Goal: Use online tool/utility: Utilize a website feature to perform a specific function

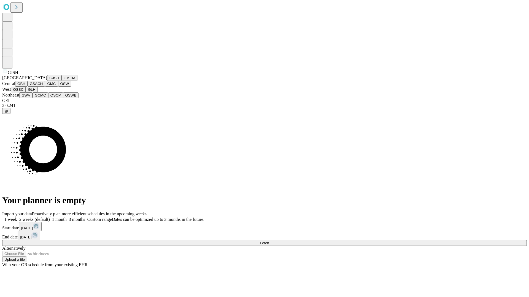
click at [47, 81] on button "GJSH" at bounding box center [54, 78] width 14 height 6
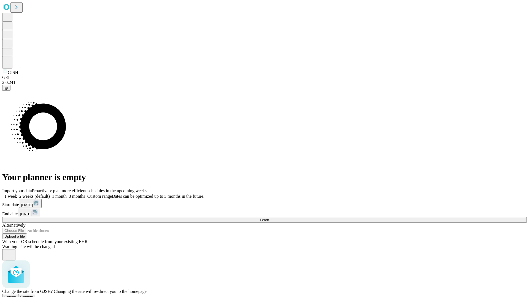
click at [33, 295] on span "Confirm" at bounding box center [26, 297] width 13 height 4
click at [50, 194] on label "2 weeks (default)" at bounding box center [33, 196] width 33 height 5
click at [269, 218] on span "Fetch" at bounding box center [264, 220] width 9 height 4
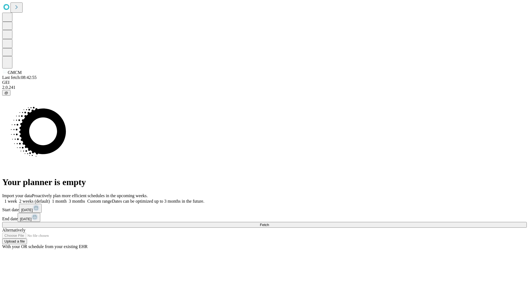
click at [50, 199] on label "2 weeks (default)" at bounding box center [33, 201] width 33 height 5
click at [269, 223] on span "Fetch" at bounding box center [264, 225] width 9 height 4
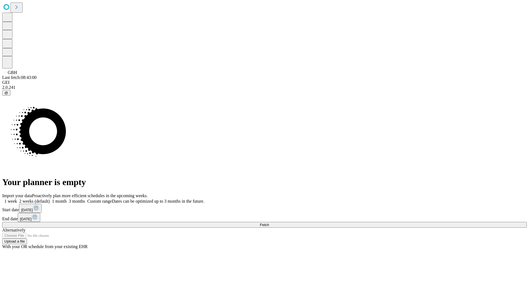
click at [50, 199] on label "2 weeks (default)" at bounding box center [33, 201] width 33 height 5
click at [269, 223] on span "Fetch" at bounding box center [264, 225] width 9 height 4
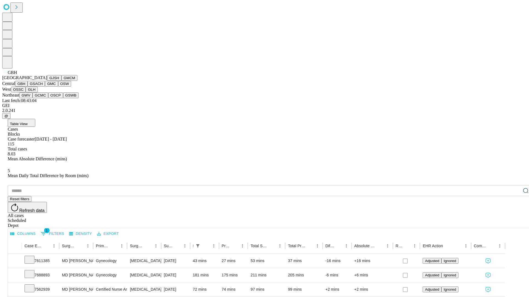
click at [43, 87] on button "GSACH" at bounding box center [36, 84] width 17 height 6
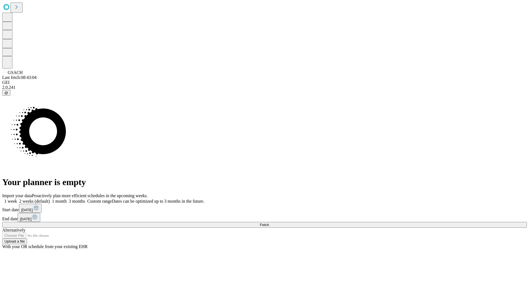
click at [50, 199] on label "2 weeks (default)" at bounding box center [33, 201] width 33 height 5
click at [269, 223] on span "Fetch" at bounding box center [264, 225] width 9 height 4
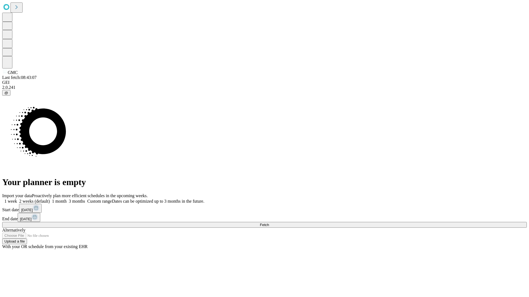
click at [50, 199] on label "2 weeks (default)" at bounding box center [33, 201] width 33 height 5
click at [269, 223] on span "Fetch" at bounding box center [264, 225] width 9 height 4
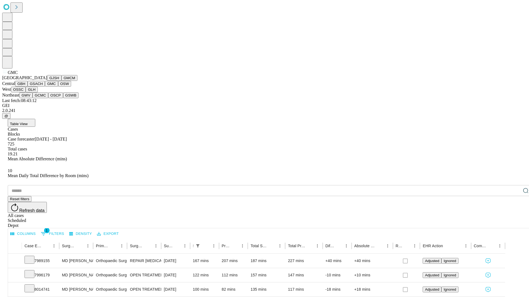
click at [58, 87] on button "OSW" at bounding box center [64, 84] width 13 height 6
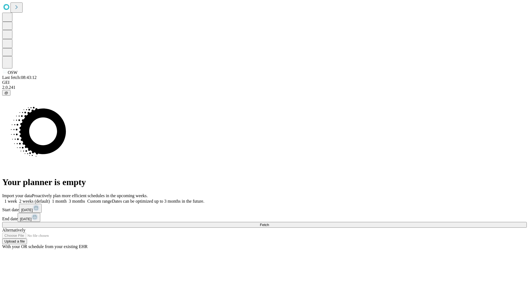
click at [50, 199] on label "2 weeks (default)" at bounding box center [33, 201] width 33 height 5
click at [269, 223] on span "Fetch" at bounding box center [264, 225] width 9 height 4
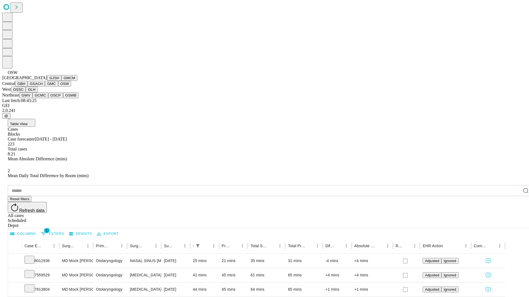
click at [26, 93] on button "OSSC" at bounding box center [18, 90] width 15 height 6
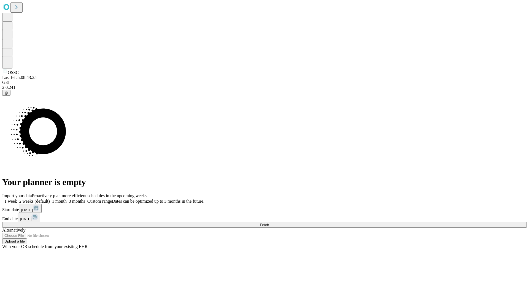
click at [50, 199] on label "2 weeks (default)" at bounding box center [33, 201] width 33 height 5
click at [269, 223] on span "Fetch" at bounding box center [264, 225] width 9 height 4
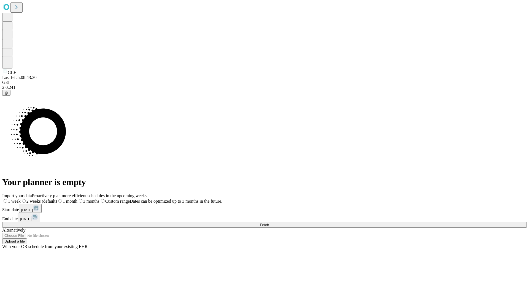
click at [57, 199] on label "2 weeks (default)" at bounding box center [39, 201] width 36 height 5
click at [269, 223] on span "Fetch" at bounding box center [264, 225] width 9 height 4
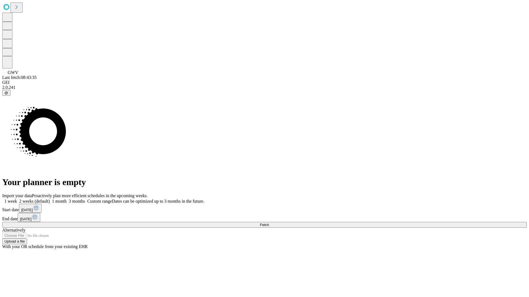
click at [50, 199] on label "2 weeks (default)" at bounding box center [33, 201] width 33 height 5
click at [269, 223] on span "Fetch" at bounding box center [264, 225] width 9 height 4
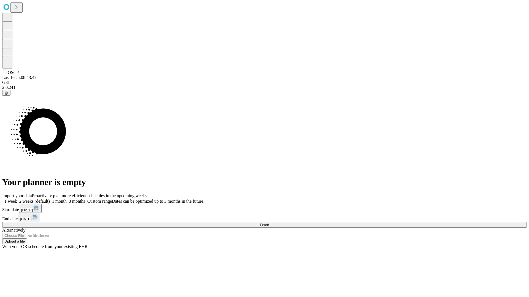
click at [50, 199] on label "2 weeks (default)" at bounding box center [33, 201] width 33 height 5
click at [269, 223] on span "Fetch" at bounding box center [264, 225] width 9 height 4
